Goal: Task Accomplishment & Management: Manage account settings

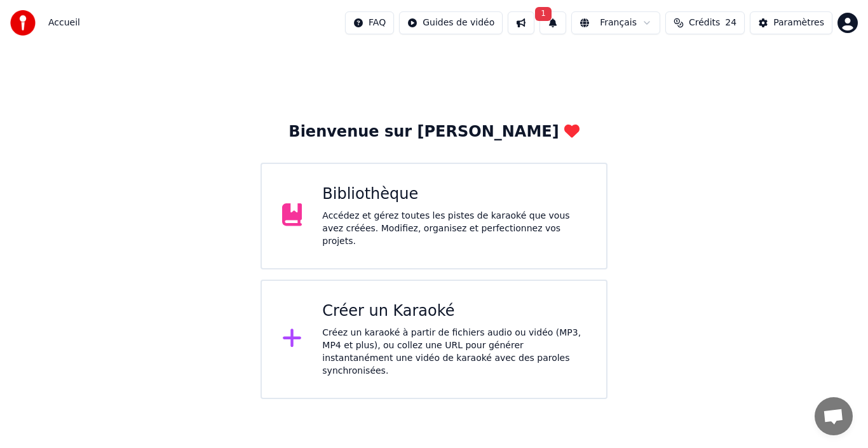
click at [556, 24] on button "1" at bounding box center [552, 22] width 27 height 23
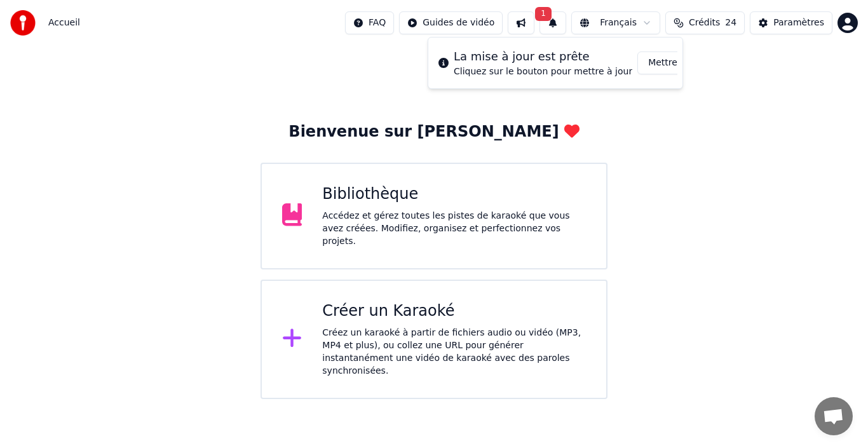
click at [650, 63] on button "Mettre à Jour" at bounding box center [676, 62] width 79 height 23
